Goal: Find specific page/section: Find specific page/section

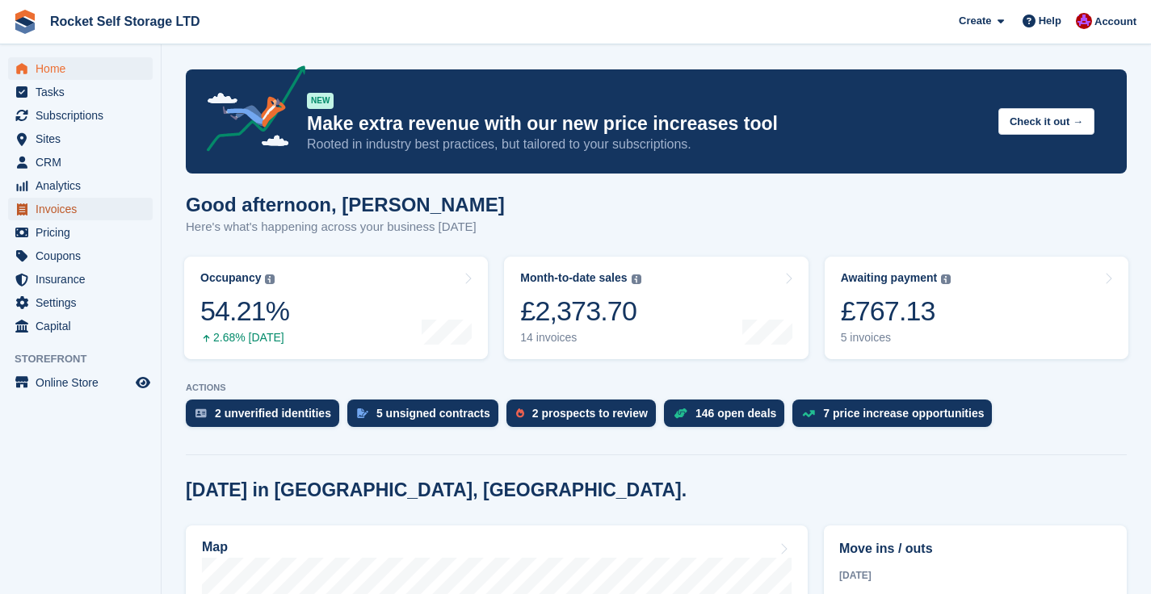
click at [60, 208] on span "Invoices" at bounding box center [84, 209] width 97 height 23
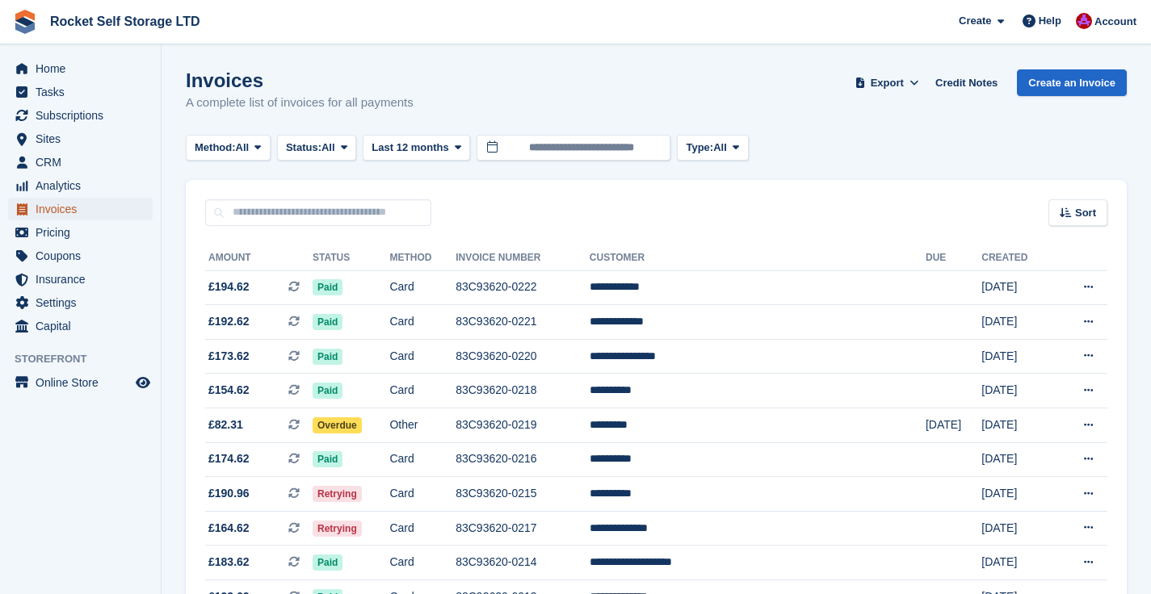
click at [72, 210] on span "Invoices" at bounding box center [84, 209] width 97 height 23
click at [50, 79] on span "Home" at bounding box center [84, 68] width 97 height 23
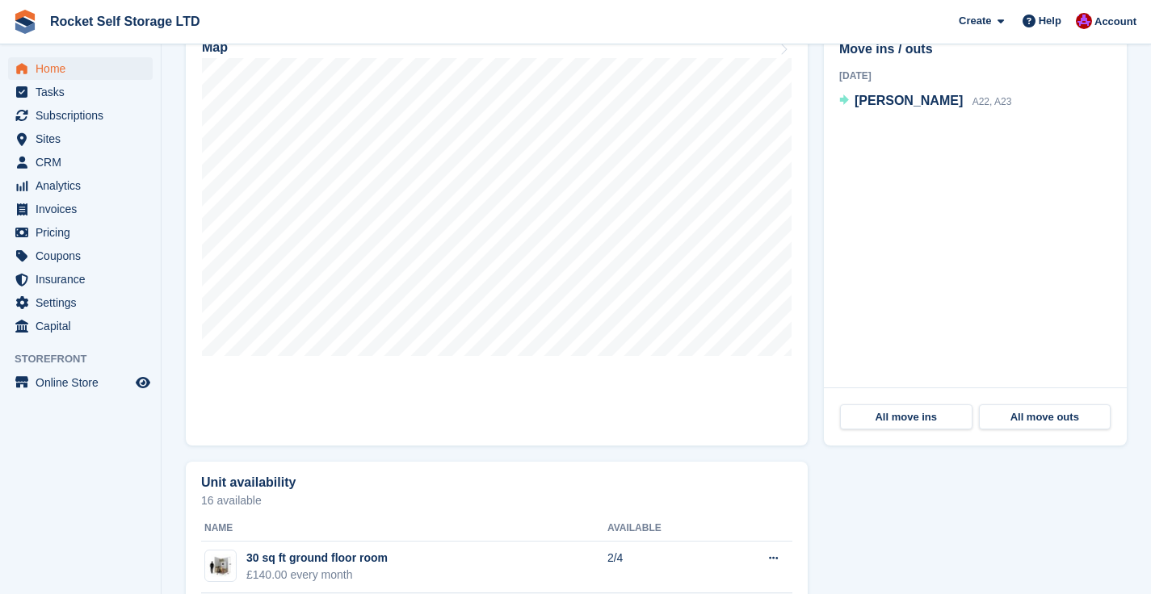
scroll to position [499, 0]
